Goal: Find specific page/section: Find specific page/section

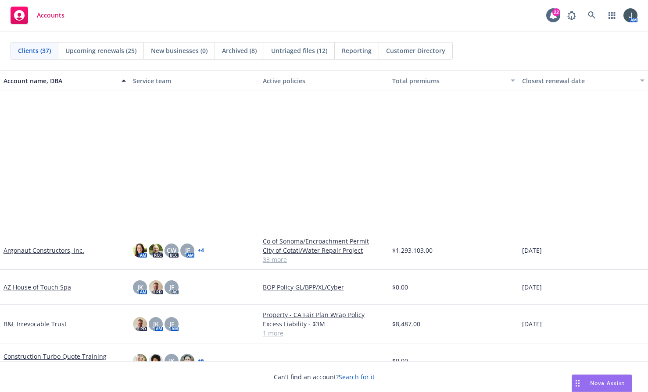
scroll to position [205, 0]
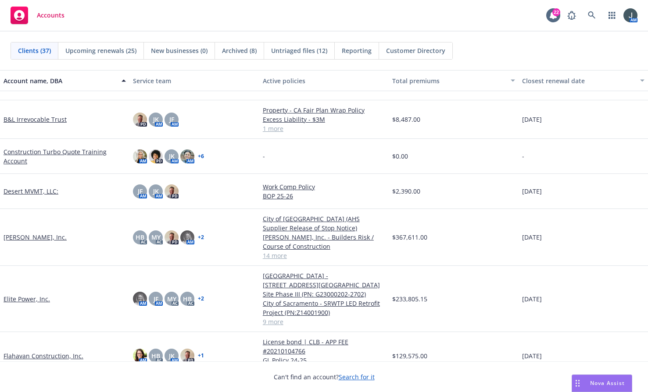
click at [21, 235] on link "[PERSON_NAME], Inc." at bounding box center [35, 237] width 63 height 9
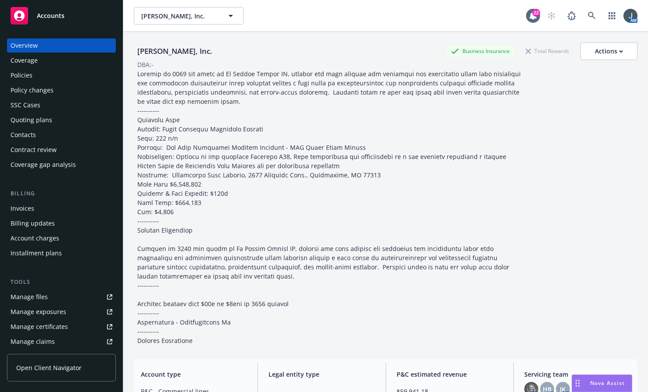
click at [46, 297] on div "Manage files" at bounding box center [29, 297] width 37 height 14
click at [37, 107] on div "SSC Cases" at bounding box center [26, 105] width 30 height 14
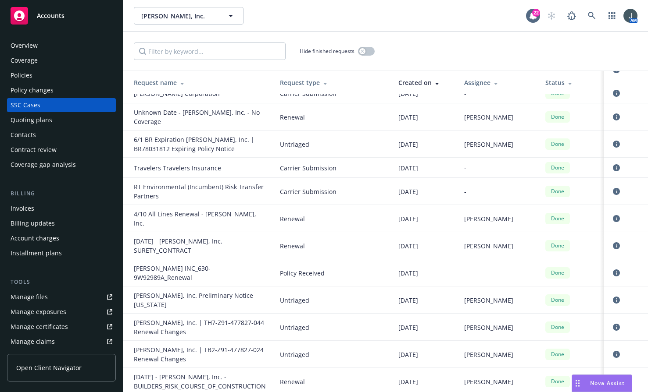
scroll to position [179, 0]
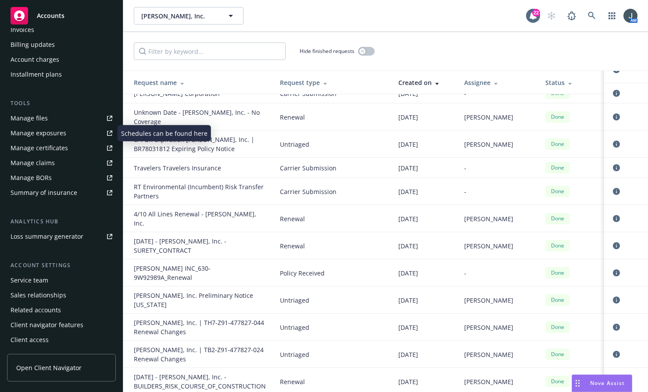
click at [25, 112] on div "Manage files" at bounding box center [29, 118] width 37 height 14
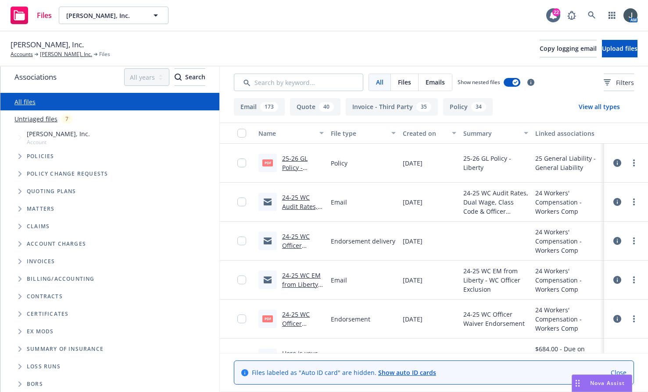
scroll to position [6, 0]
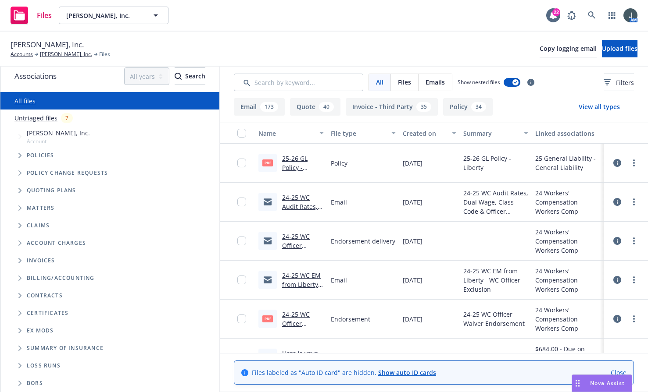
click at [36, 131] on span "[PERSON_NAME], Inc." at bounding box center [58, 132] width 63 height 9
